Goal: Task Accomplishment & Management: Use online tool/utility

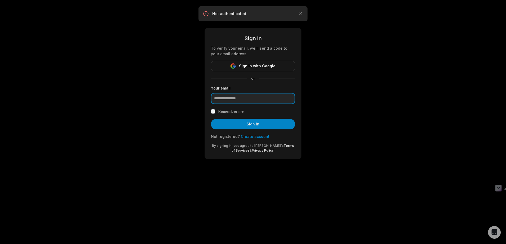
click at [261, 100] on input "email" at bounding box center [253, 98] width 84 height 11
type input "**********"
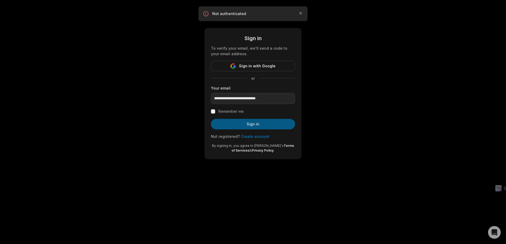
click at [236, 123] on button "Sign in" at bounding box center [253, 124] width 84 height 11
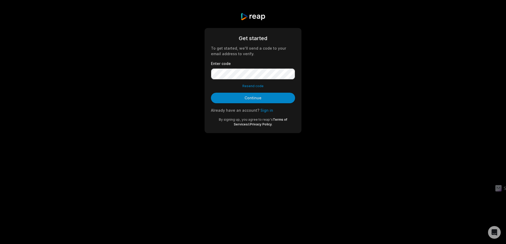
click at [262, 86] on button "Resend code" at bounding box center [252, 86] width 21 height 5
click at [211, 93] on button "Continue" at bounding box center [253, 98] width 84 height 11
click at [256, 98] on button "Continue" at bounding box center [253, 98] width 84 height 11
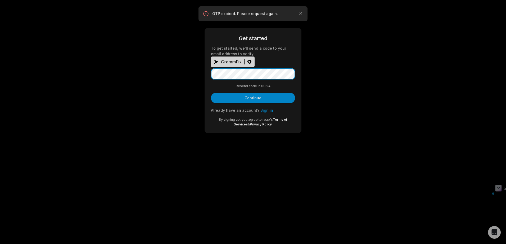
click at [129, 68] on div "Get started To get started, we'll send a code to your email address to verify. …" at bounding box center [253, 73] width 506 height 146
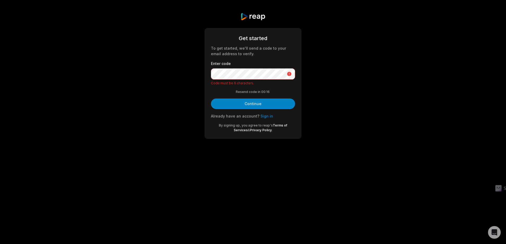
click at [222, 94] on div "Resend code in 00: 16" at bounding box center [253, 92] width 84 height 5
click at [224, 104] on button "Continue" at bounding box center [253, 104] width 84 height 11
click at [117, 86] on div "Get started To get started, we'll send a code to your email address to verify. …" at bounding box center [253, 76] width 506 height 152
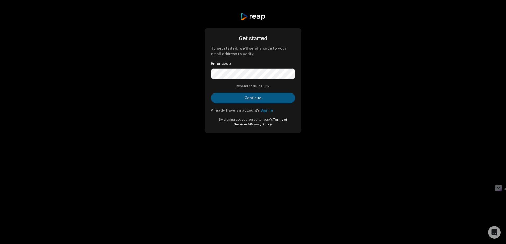
click at [249, 98] on button "Continue" at bounding box center [253, 98] width 84 height 11
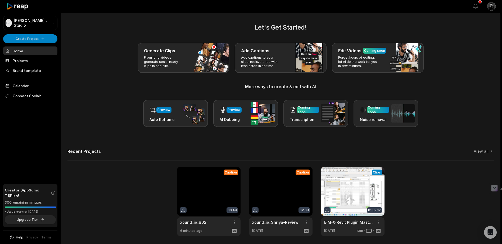
click at [94, 77] on div "Let's Get Started! Generate Clips From long videos generate social ready clips …" at bounding box center [280, 75] width 426 height 104
drag, startPoint x: 19, startPoint y: 2, endPoint x: 20, endPoint y: -2, distance: 3.7
click at [20, 0] on html "PS [PERSON_NAME]'s Studio Create Project Home Projects Brand template Calendar …" at bounding box center [251, 122] width 502 height 244
click at [116, 15] on main "Let's Get Started! Generate Clips From long videos generate social ready clips …" at bounding box center [280, 130] width 439 height 234
click at [103, 95] on div "Let's Get Started! Generate Clips From long videos generate social ready clips …" at bounding box center [280, 75] width 426 height 104
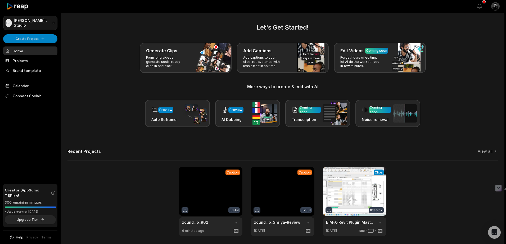
click at [33, 24] on html "PS [PERSON_NAME]'s Studio Create Project Home Projects Brand template Calendar …" at bounding box center [253, 122] width 506 height 244
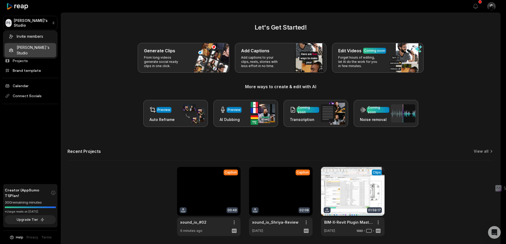
click at [82, 30] on html "PS [PERSON_NAME]'s Studio Create Project Home Projects Brand template Calendar …" at bounding box center [253, 122] width 506 height 244
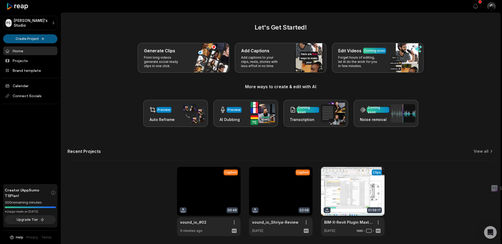
click at [29, 37] on html "PS [PERSON_NAME]'s Studio Create Project Home Projects Brand template Calendar …" at bounding box center [251, 122] width 502 height 244
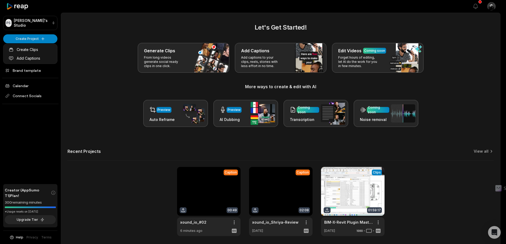
click at [135, 37] on html "PS [PERSON_NAME]'s Studio Create Project Home Projects Brand template Calendar …" at bounding box center [253, 122] width 506 height 244
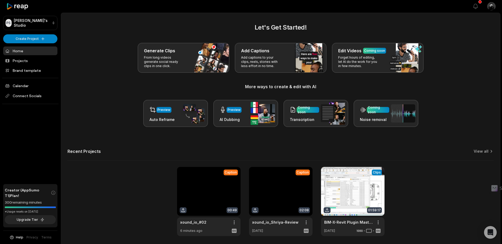
click at [227, 19] on main "Let's Get Started! Generate Clips From long videos generate social ready clips …" at bounding box center [280, 130] width 439 height 234
